Goal: Task Accomplishment & Management: Manage account settings

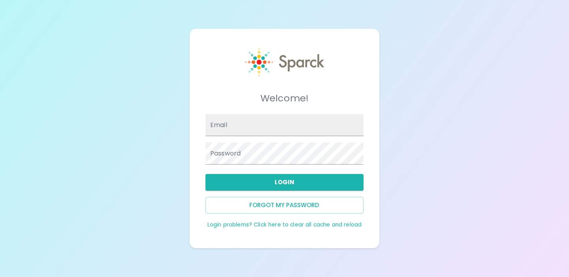
type input "admin@sparckco.com"
click at [172, 143] on div "Welcome! Email admin@sparckco.com Password Login Forgot my password Login probl…" at bounding box center [284, 138] width 569 height 277
type input "[EMAIL_ADDRESS][DOMAIN_NAME]"
click at [282, 226] on link "Login problems? Click here to clear all cache and reload" at bounding box center [284, 225] width 154 height 8
type input "[EMAIL_ADDRESS][DOMAIN_NAME]"
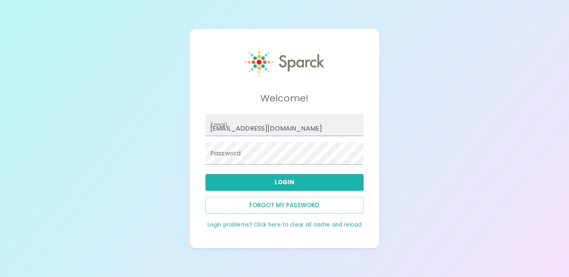
click at [296, 183] on button "Login" at bounding box center [284, 182] width 158 height 17
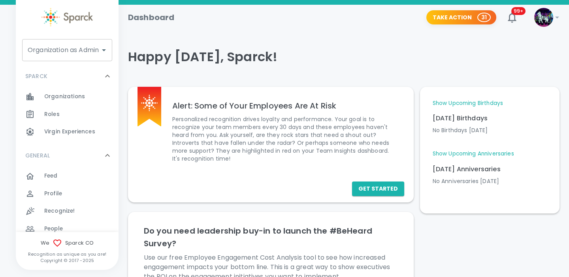
click at [95, 51] on div "Organization as Admin Organization as Admin" at bounding box center [67, 50] width 90 height 22
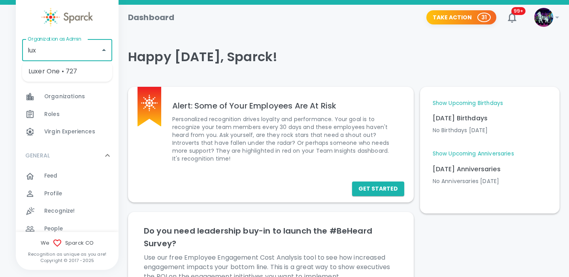
click at [90, 75] on li "Luxer One • 727" at bounding box center [67, 71] width 90 height 14
type input "Luxer One • 727"
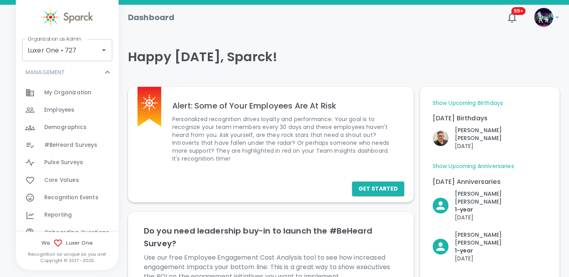
scroll to position [346, 0]
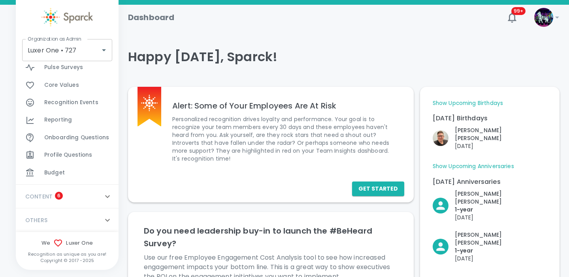
click at [76, 121] on div "Reporting 0" at bounding box center [81, 120] width 74 height 11
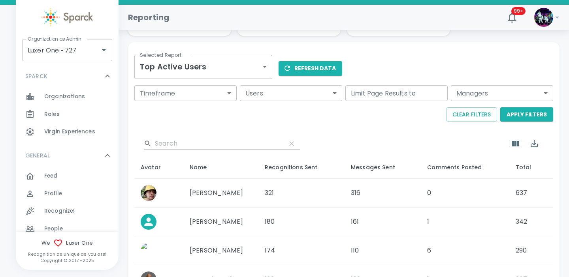
scroll to position [103, 0]
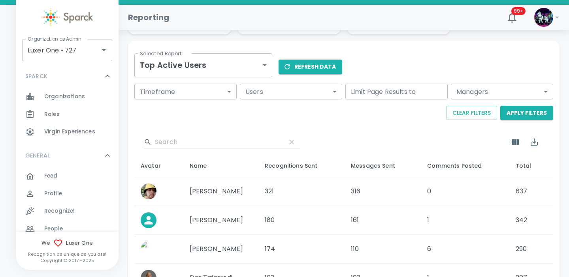
click at [228, 70] on body "Skip Navigation Reporting 99+ ! Organization as Admin Luxer One • 727 Organizat…" at bounding box center [284, 215] width 569 height 637
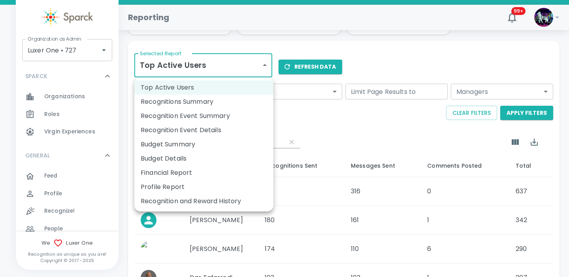
click at [224, 105] on li "Recognitions Summary" at bounding box center [203, 102] width 139 height 14
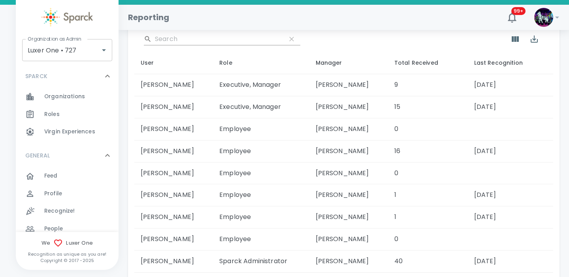
scroll to position [202, 0]
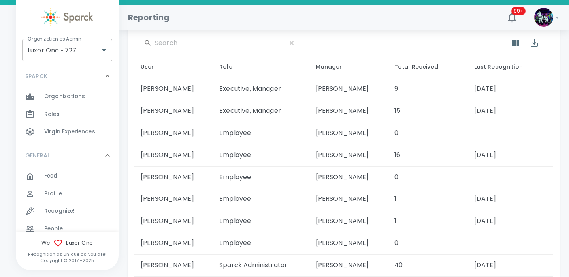
click at [174, 89] on td "[PERSON_NAME]" at bounding box center [173, 89] width 79 height 22
click at [178, 110] on td "[PERSON_NAME]" at bounding box center [173, 111] width 79 height 22
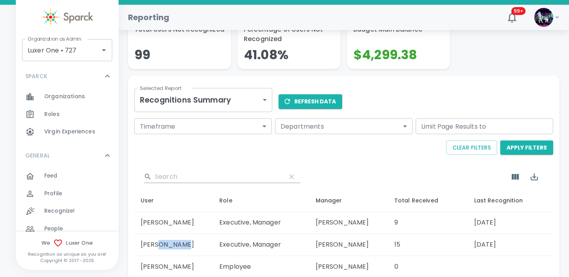
scroll to position [62, 0]
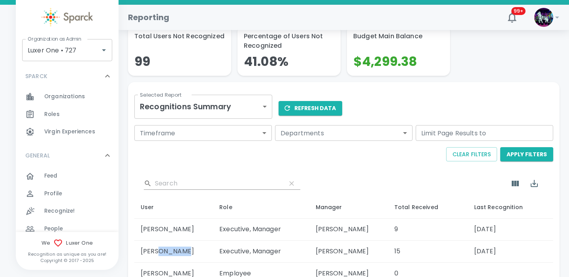
click at [227, 102] on body "Skip Navigation Reporting 99+ ! Organization as Admin Luxer One • 727 Organizat…" at bounding box center [284, 223] width 569 height 570
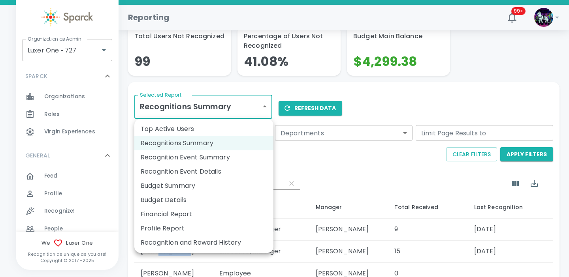
click at [305, 180] on div at bounding box center [284, 138] width 569 height 277
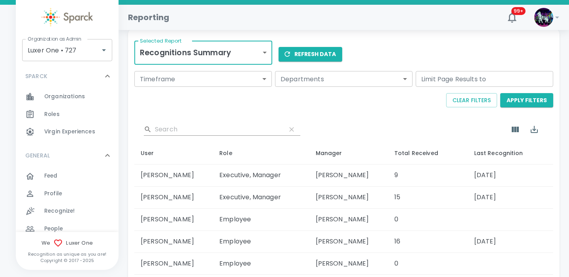
scroll to position [117, 0]
click at [152, 199] on td "[PERSON_NAME]" at bounding box center [173, 197] width 79 height 22
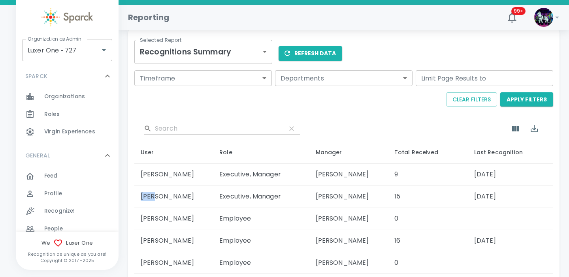
copy td "[PERSON_NAME]"
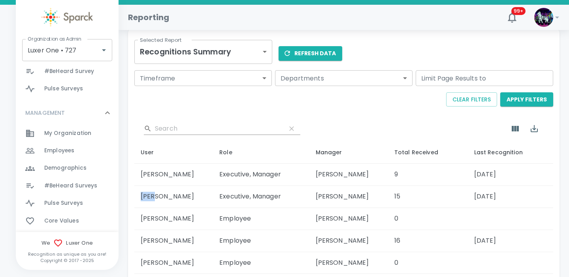
scroll to position [214, 0]
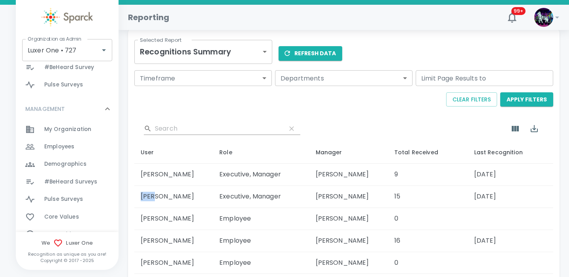
click at [60, 147] on span "Employees" at bounding box center [59, 147] width 30 height 8
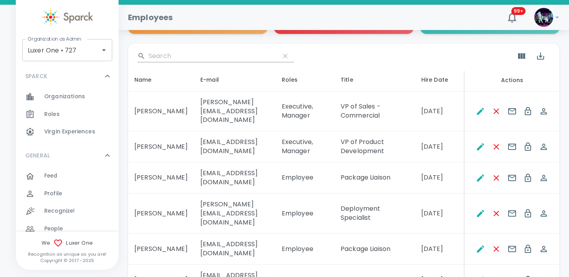
scroll to position [0, 12]
click at [547, 144] on icon "Spoof This Employee" at bounding box center [544, 147] width 6 height 6
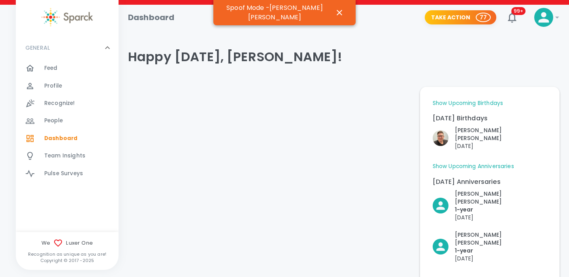
click at [65, 83] on div "Profile 0" at bounding box center [81, 86] width 74 height 11
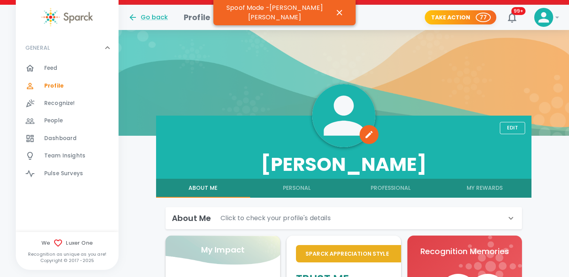
scroll to position [134, 0]
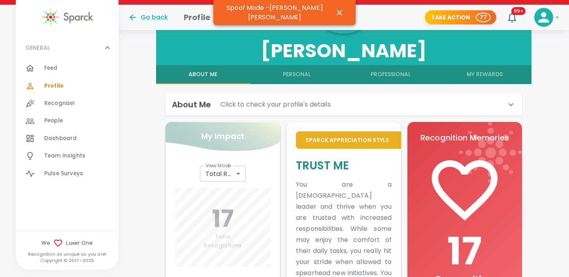
click at [482, 79] on button "My Rewards" at bounding box center [485, 74] width 94 height 19
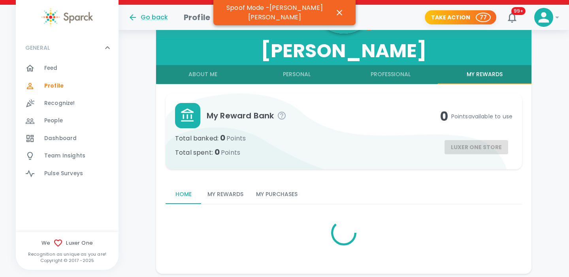
scroll to position [128, 0]
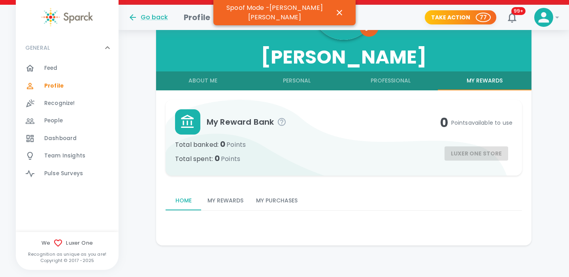
click at [221, 202] on button "My Rewards" at bounding box center [225, 201] width 49 height 19
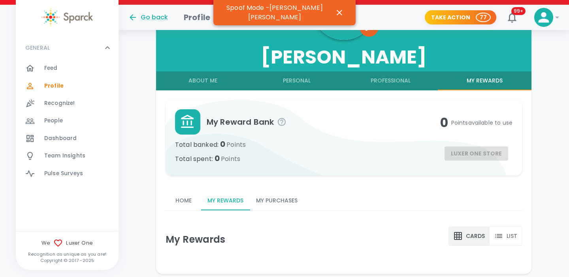
scroll to position [156, 0]
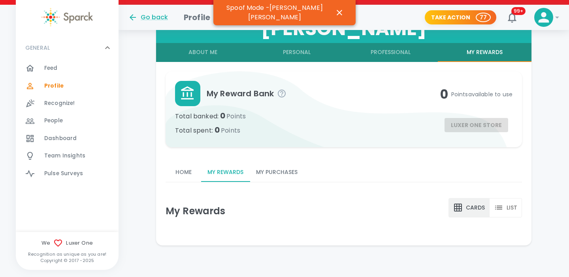
click at [289, 172] on button "My Purchases" at bounding box center [277, 172] width 54 height 19
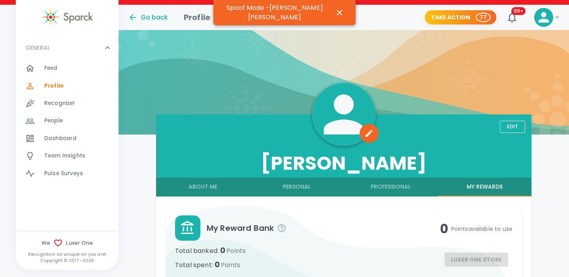
scroll to position [0, 0]
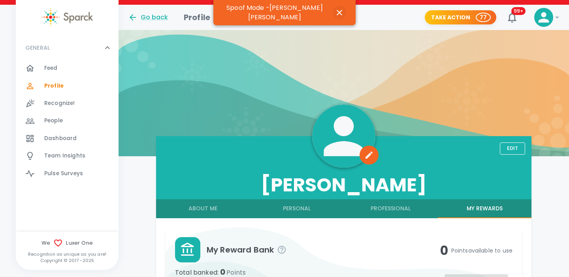
click at [337, 13] on icon "button" at bounding box center [339, 12] width 9 height 9
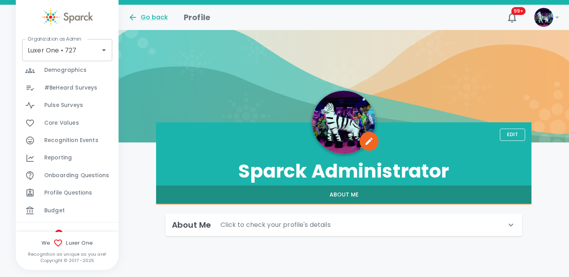
scroll to position [346, 0]
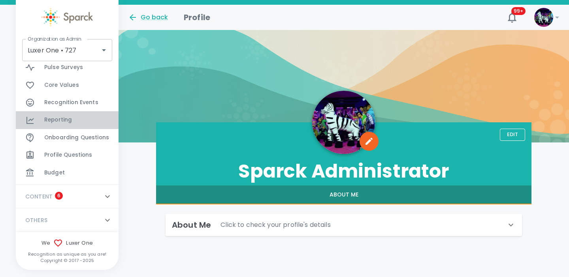
click at [67, 123] on span "Reporting" at bounding box center [58, 120] width 28 height 8
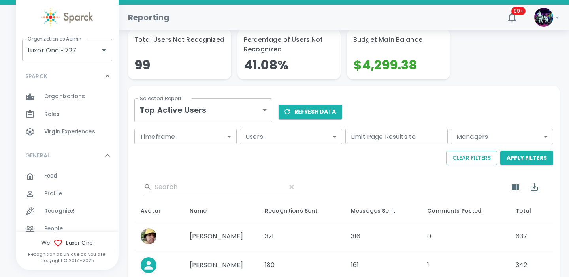
scroll to position [80, 0]
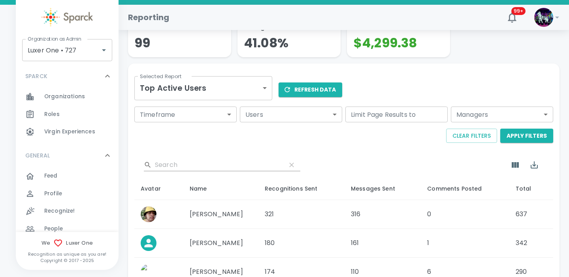
click at [232, 89] on body "Skip Navigation Reporting 99+ ! Organization as Admin Luxer One • 727 Organizat…" at bounding box center [284, 238] width 569 height 637
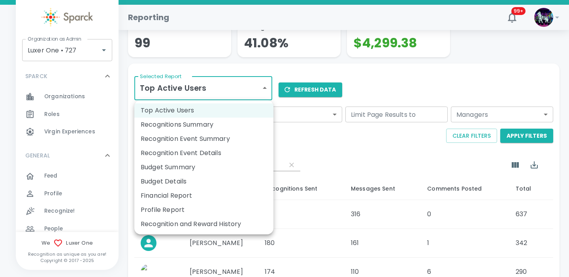
click at [220, 127] on li "Recognitions Summary" at bounding box center [203, 125] width 139 height 14
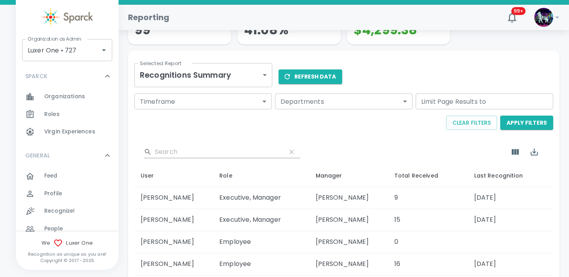
scroll to position [80, 0]
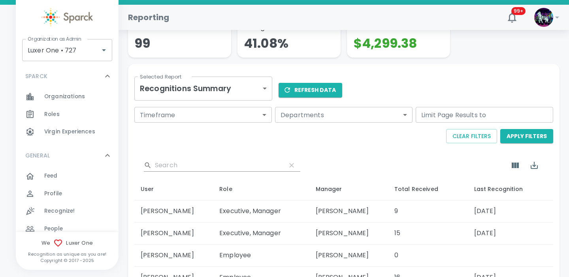
click at [200, 92] on body "Skip Navigation Reporting 99+ ! Organization as Admin Luxer One • 727 Organizat…" at bounding box center [284, 205] width 569 height 570
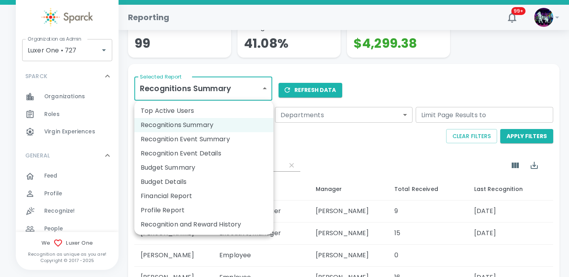
click at [205, 223] on li "Recognition and Reward History" at bounding box center [203, 225] width 139 height 14
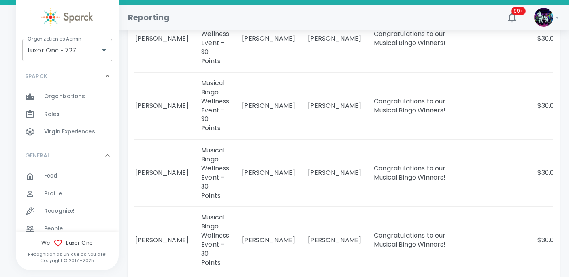
scroll to position [584, 0]
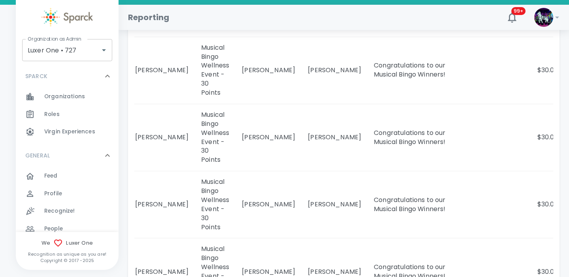
click at [302, 169] on td "[PERSON_NAME]" at bounding box center [335, 137] width 66 height 67
copy td "[PERSON_NAME]"
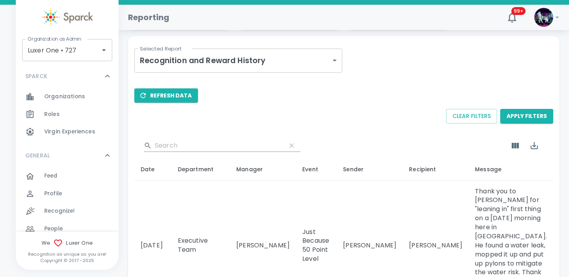
scroll to position [108, 0]
click at [197, 145] on input "Search" at bounding box center [217, 145] width 125 height 13
paste input "[PERSON_NAME]"
type input "[PERSON_NAME]"
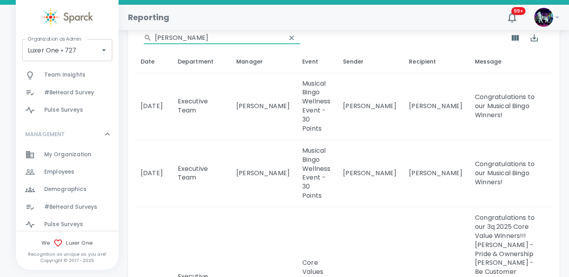
scroll to position [212, 0]
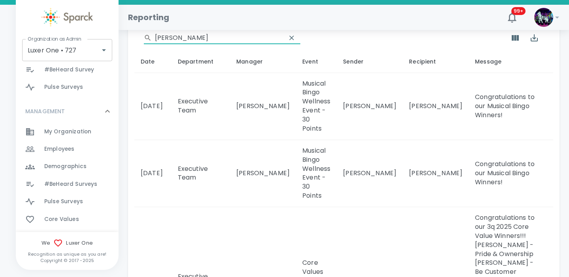
click at [72, 150] on span "Employees" at bounding box center [59, 149] width 30 height 8
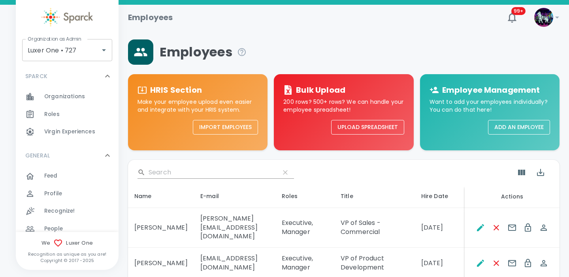
click at [187, 172] on input "Search" at bounding box center [211, 172] width 125 height 13
paste input "[PERSON_NAME]"
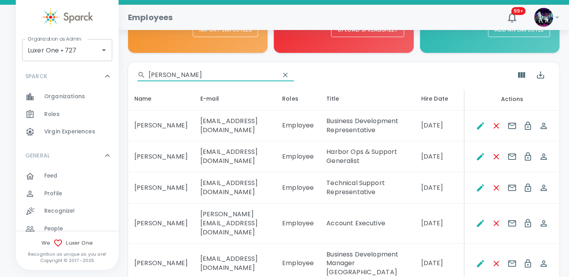
scroll to position [101, 0]
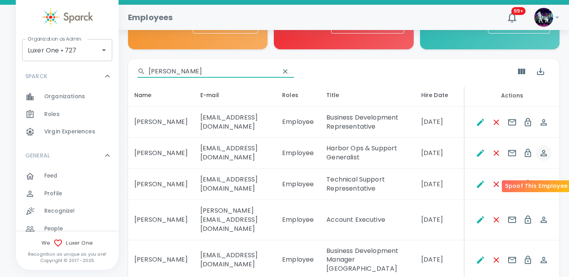
type input "[PERSON_NAME]"
click at [545, 158] on icon "Spoof This Employee" at bounding box center [543, 153] width 9 height 9
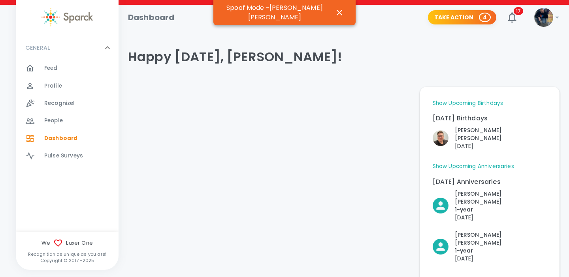
click at [57, 83] on span "Profile" at bounding box center [53, 86] width 18 height 8
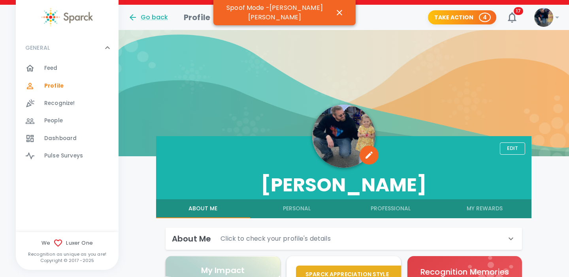
click at [481, 212] on button "My Rewards" at bounding box center [485, 209] width 94 height 19
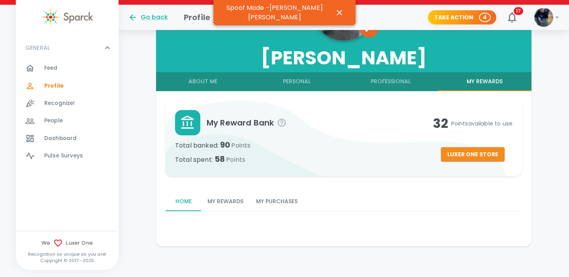
scroll to position [128, 0]
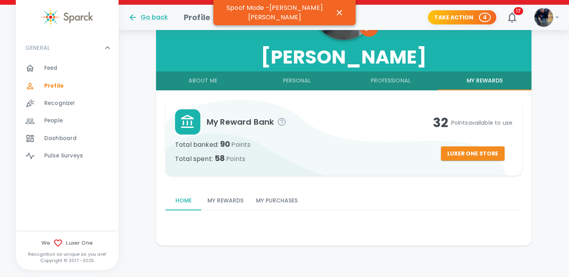
click at [223, 202] on button "My Rewards" at bounding box center [225, 201] width 49 height 19
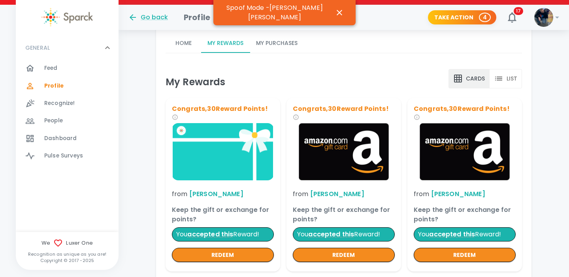
scroll to position [284, 0]
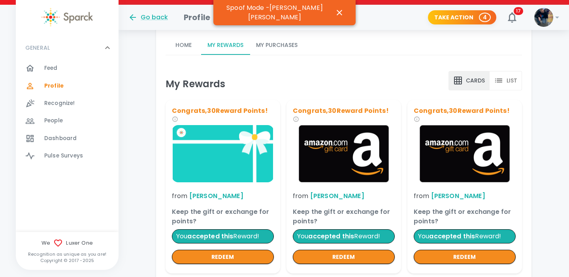
click at [292, 46] on button "My Purchases" at bounding box center [277, 45] width 54 height 19
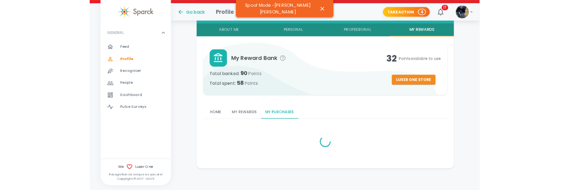
scroll to position [248, 0]
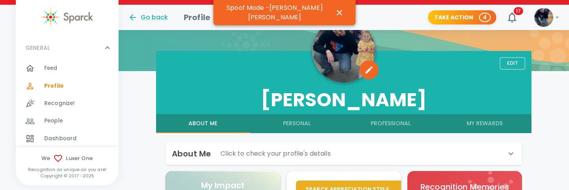
scroll to position [153, 0]
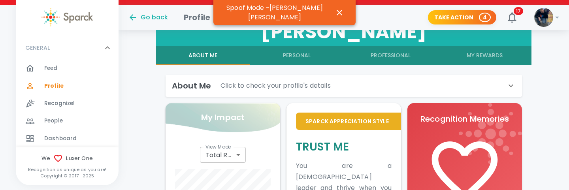
click at [477, 56] on button "My Rewards" at bounding box center [485, 55] width 94 height 19
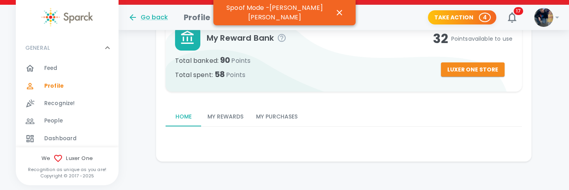
scroll to position [215, 0]
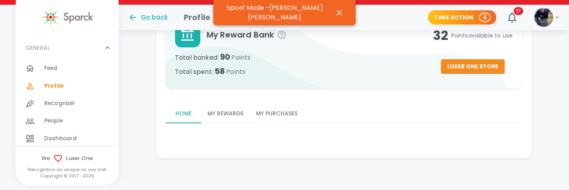
click at [272, 112] on button "My Purchases" at bounding box center [277, 113] width 54 height 19
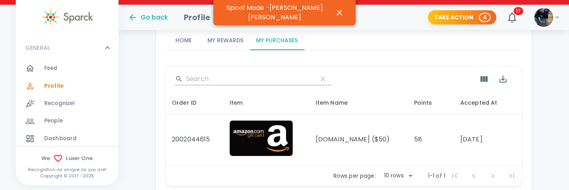
scroll to position [291, 0]
